Goal: Task Accomplishment & Management: Manage account settings

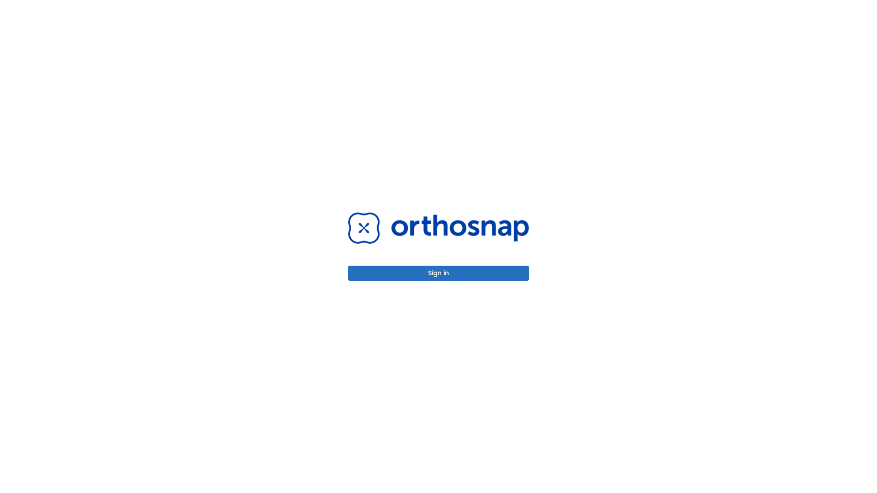
click at [438, 273] on button "Sign in" at bounding box center [438, 273] width 181 height 15
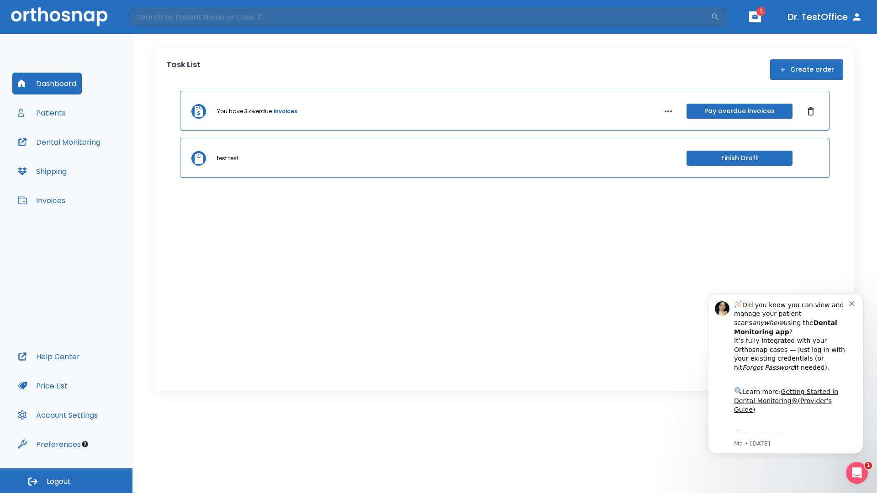
click at [66, 481] on span "Logout" at bounding box center [59, 482] width 24 height 10
